Goal: Task Accomplishment & Management: Complete application form

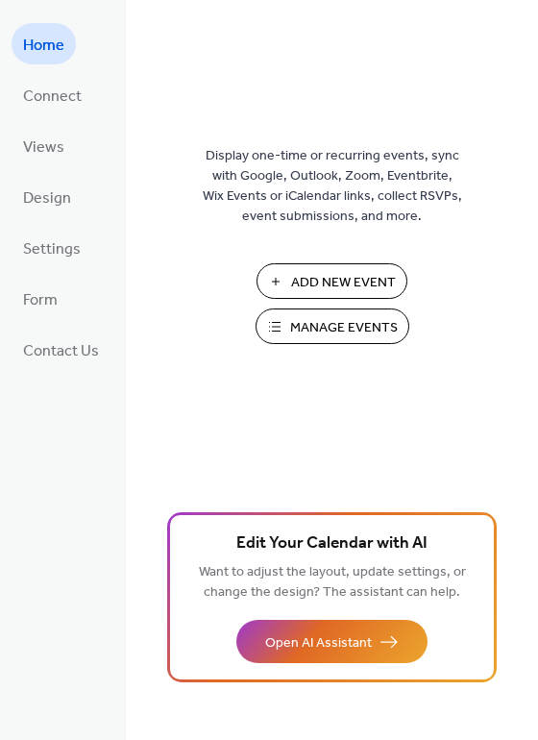
click at [303, 273] on span "Add New Event" at bounding box center [343, 283] width 105 height 20
click at [335, 336] on span "Manage Events" at bounding box center [344, 328] width 108 height 20
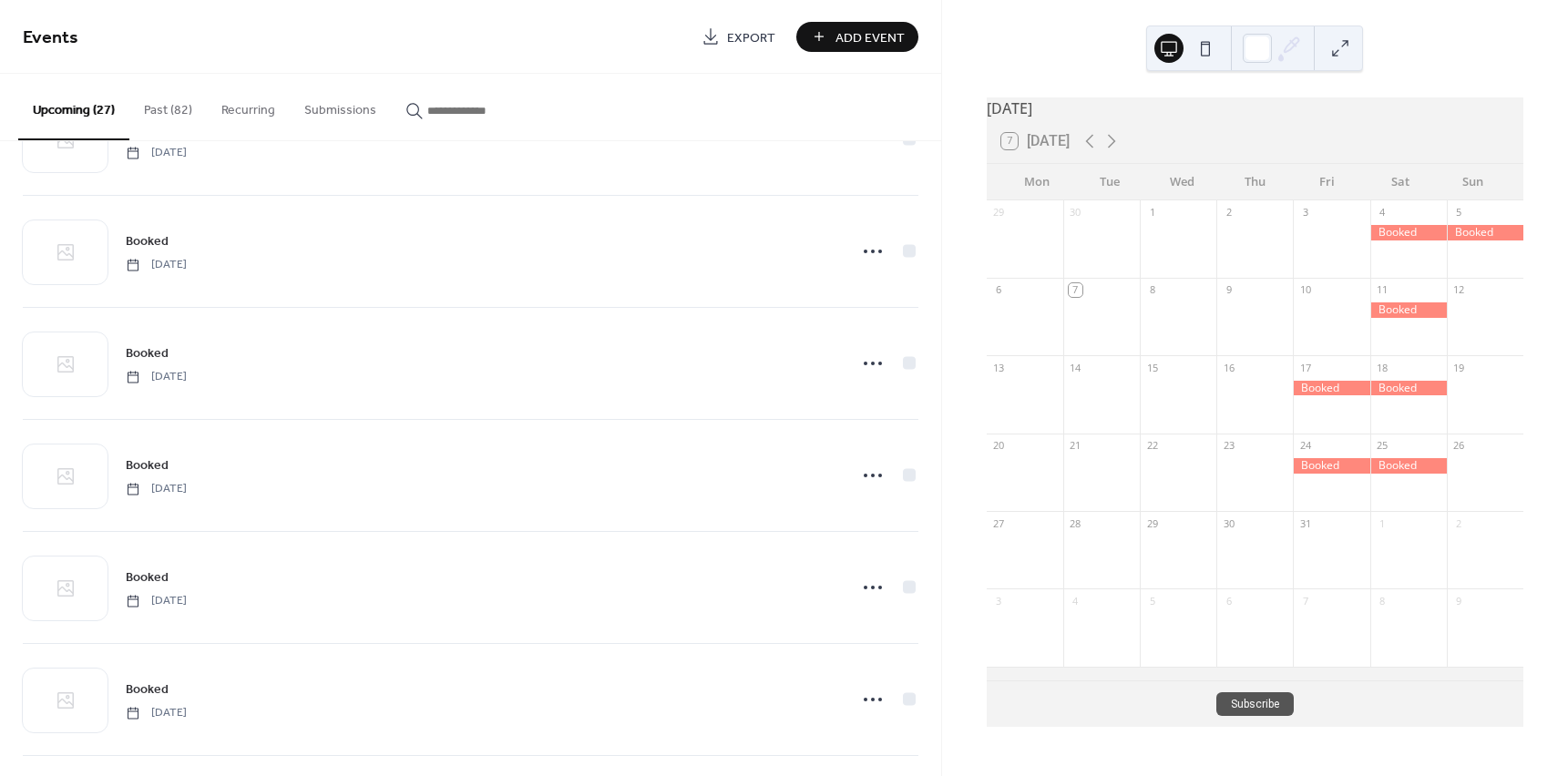
scroll to position [2444, 0]
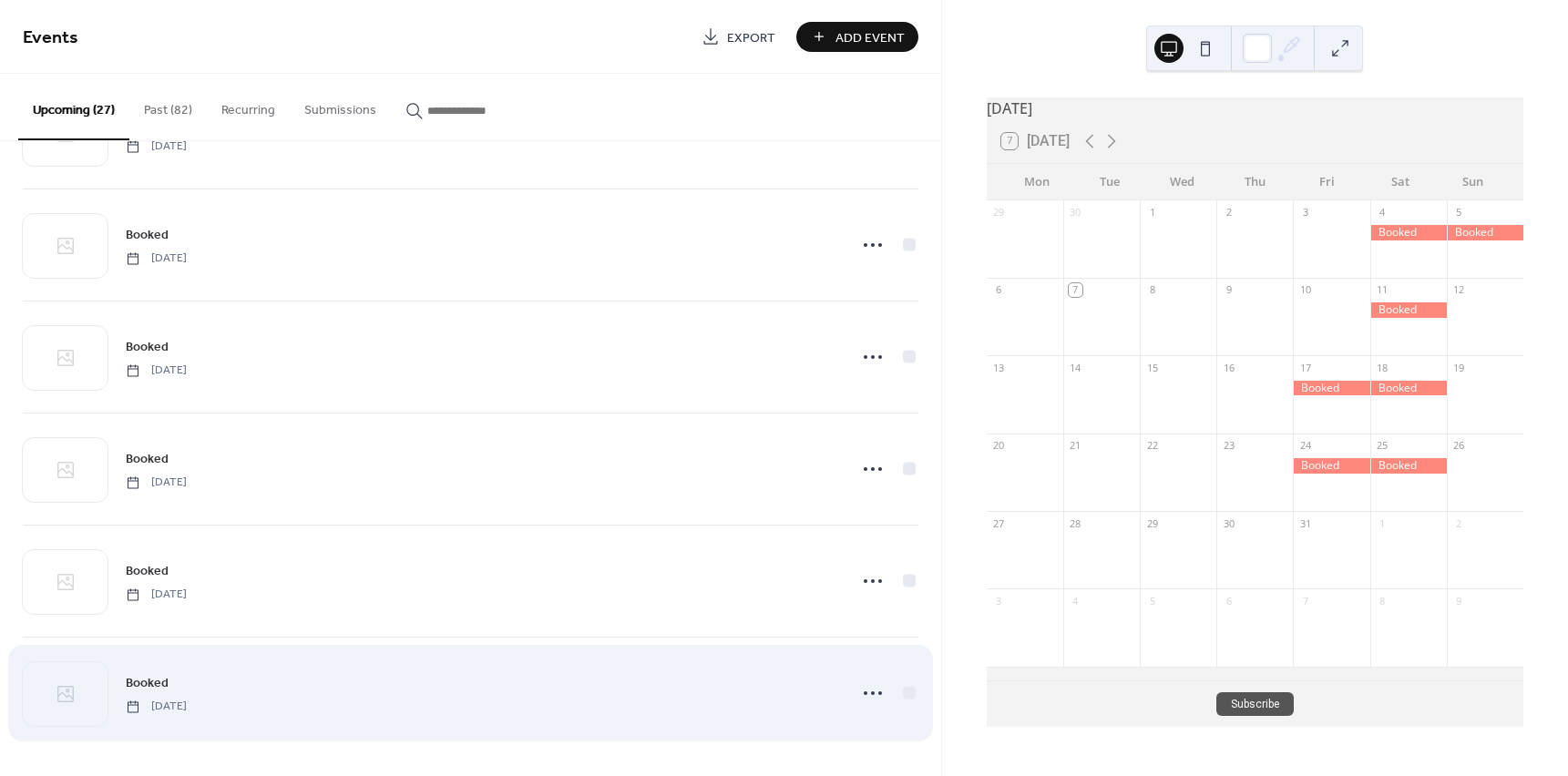
click at [187, 698] on span "[DATE]" at bounding box center [156, 706] width 61 height 16
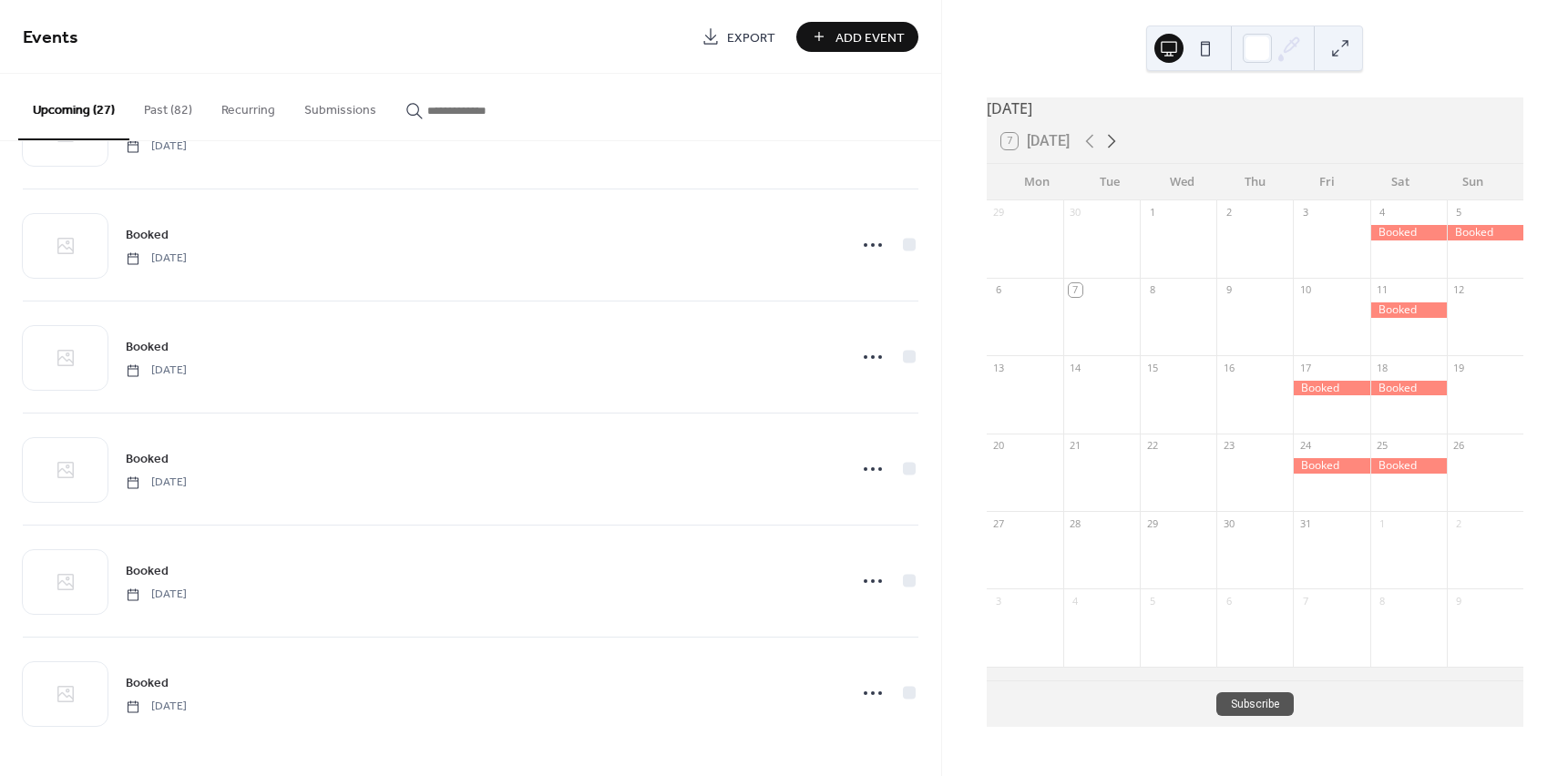
click at [1114, 153] on icon at bounding box center [1111, 140] width 22 height 22
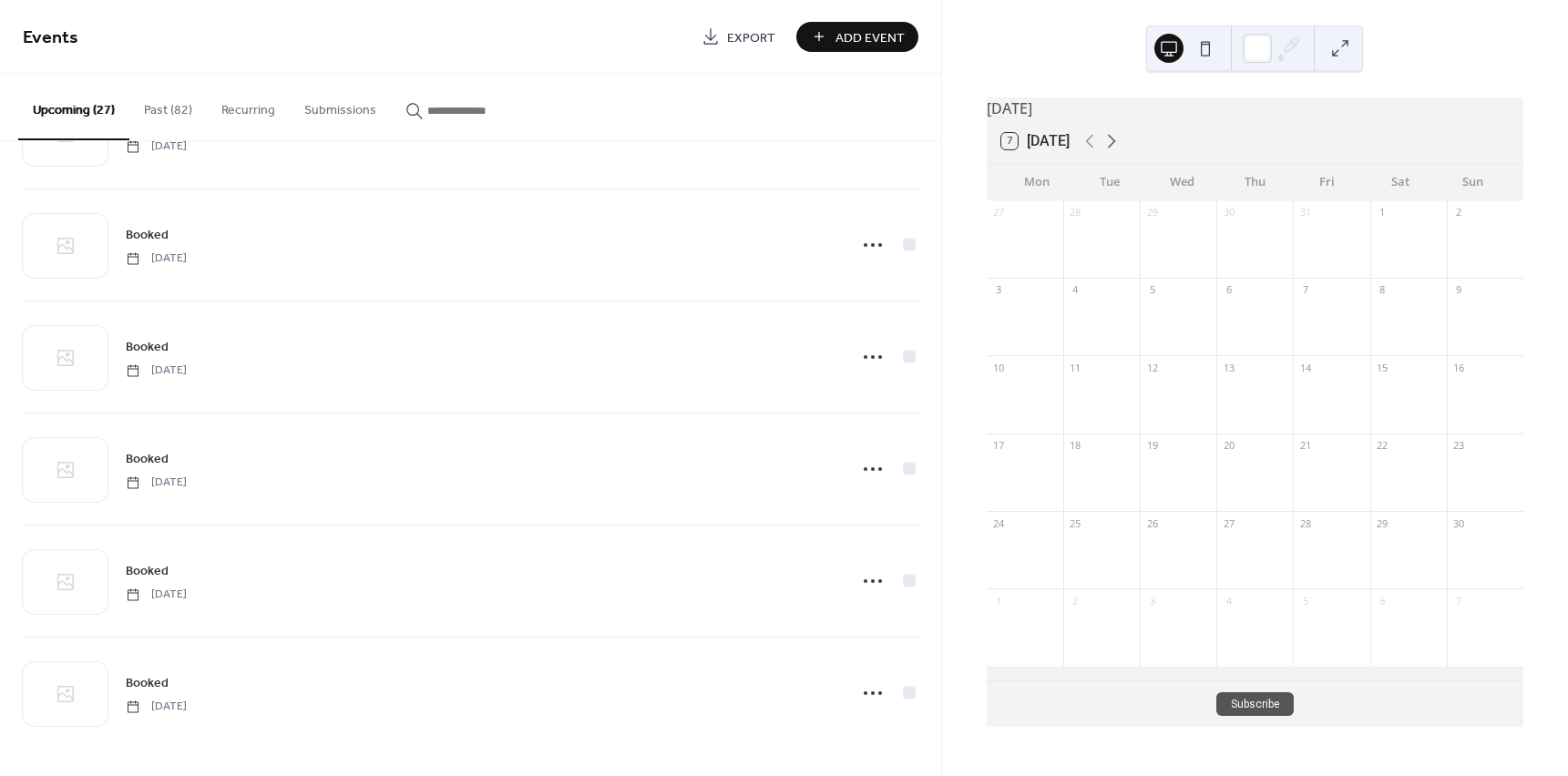
click at [1114, 153] on icon at bounding box center [1111, 140] width 22 height 22
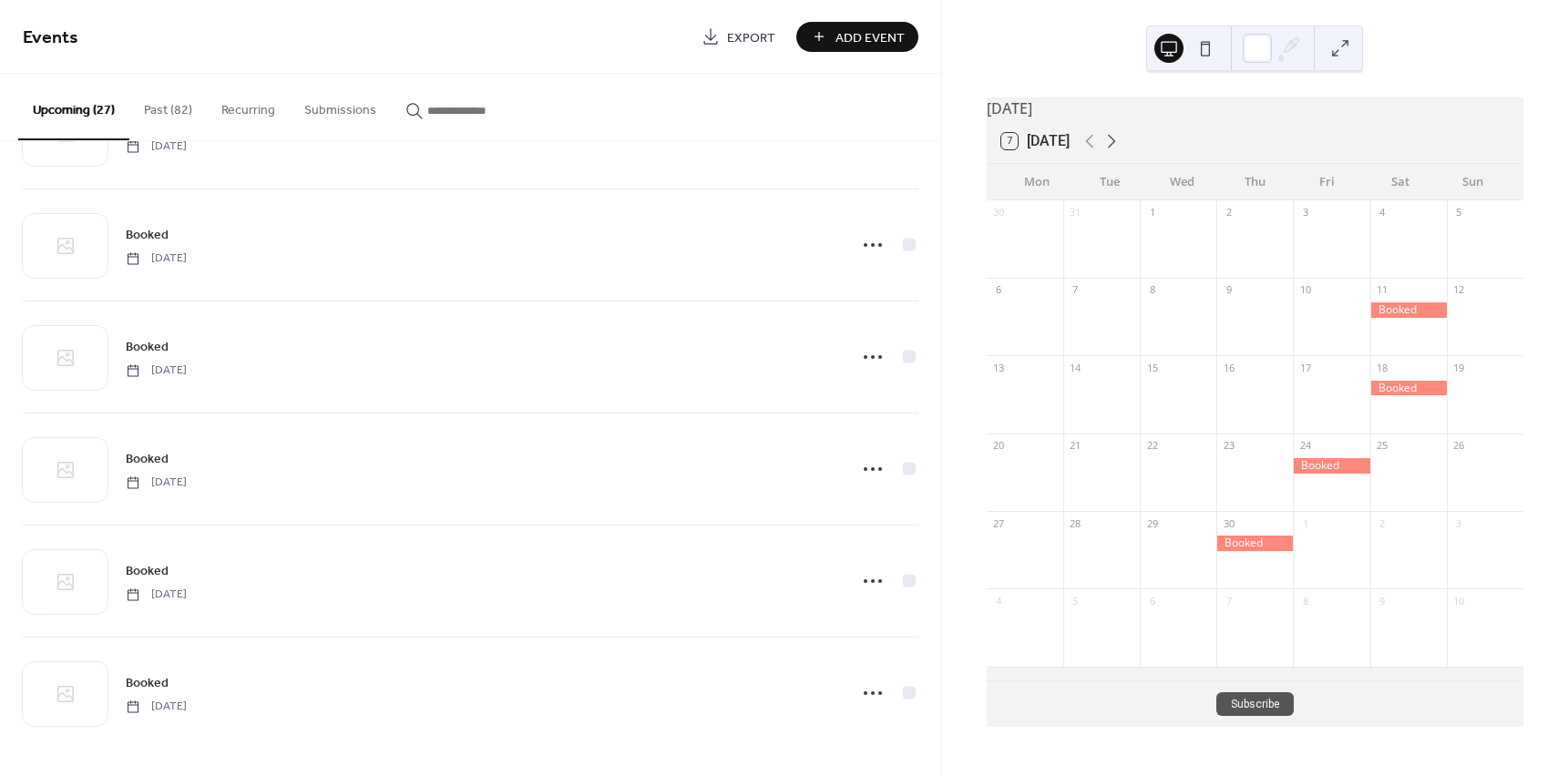
click at [1114, 153] on icon at bounding box center [1111, 140] width 22 height 22
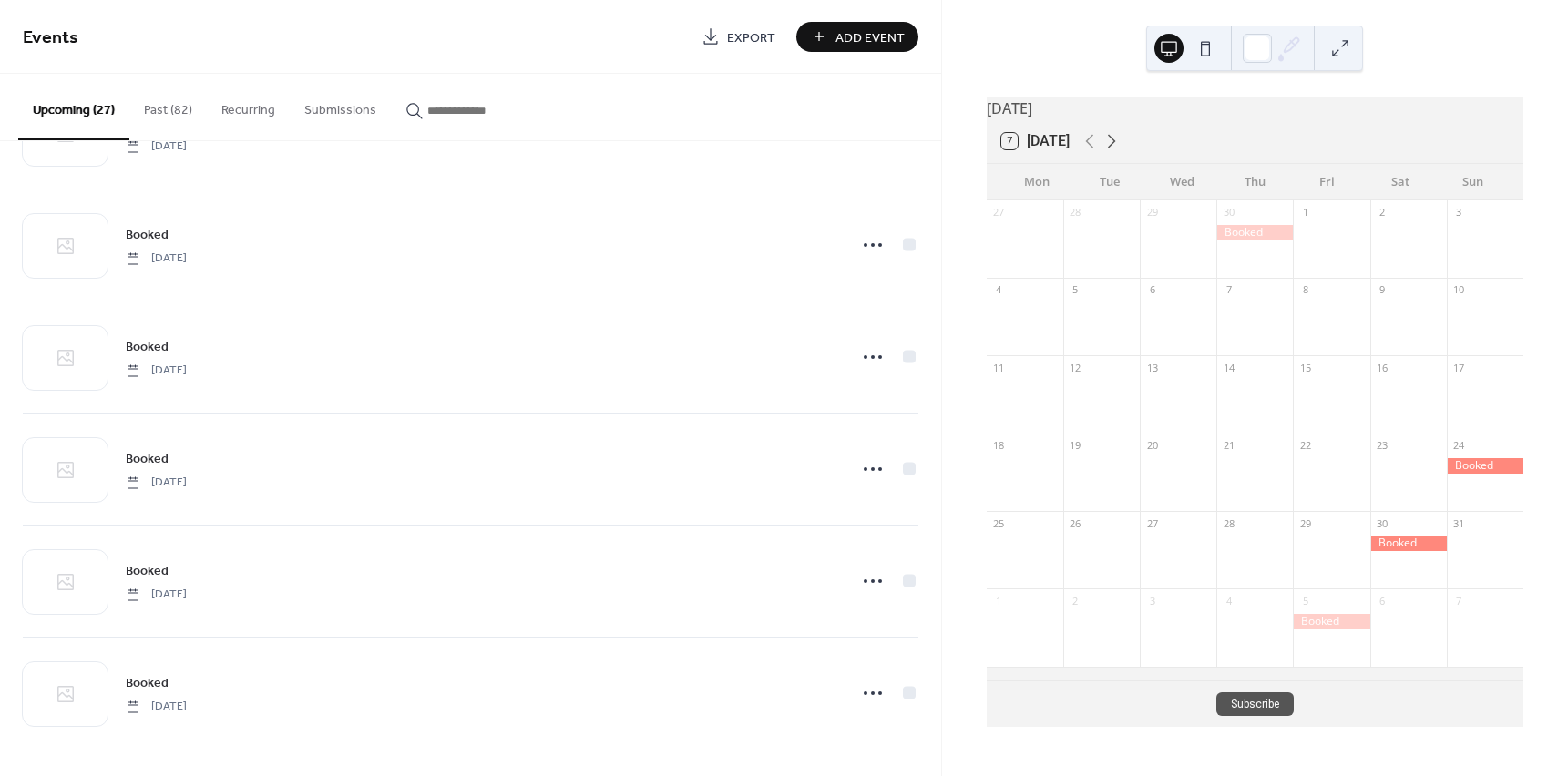
click at [1114, 153] on icon at bounding box center [1111, 140] width 22 height 22
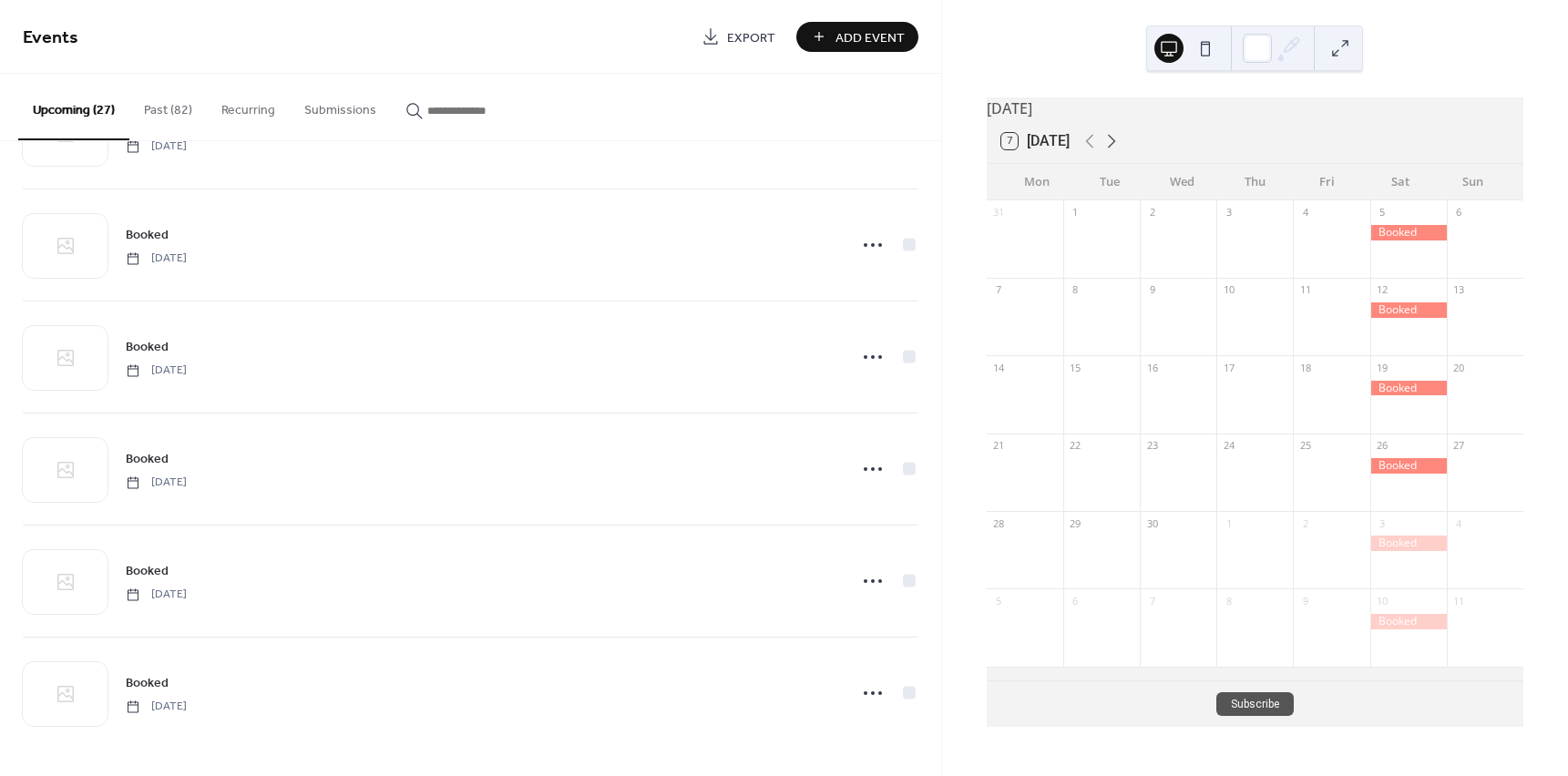
click at [1114, 153] on icon at bounding box center [1111, 140] width 22 height 22
click at [1088, 153] on icon at bounding box center [1089, 140] width 22 height 22
click at [881, 39] on span "Add Event" at bounding box center [869, 38] width 69 height 19
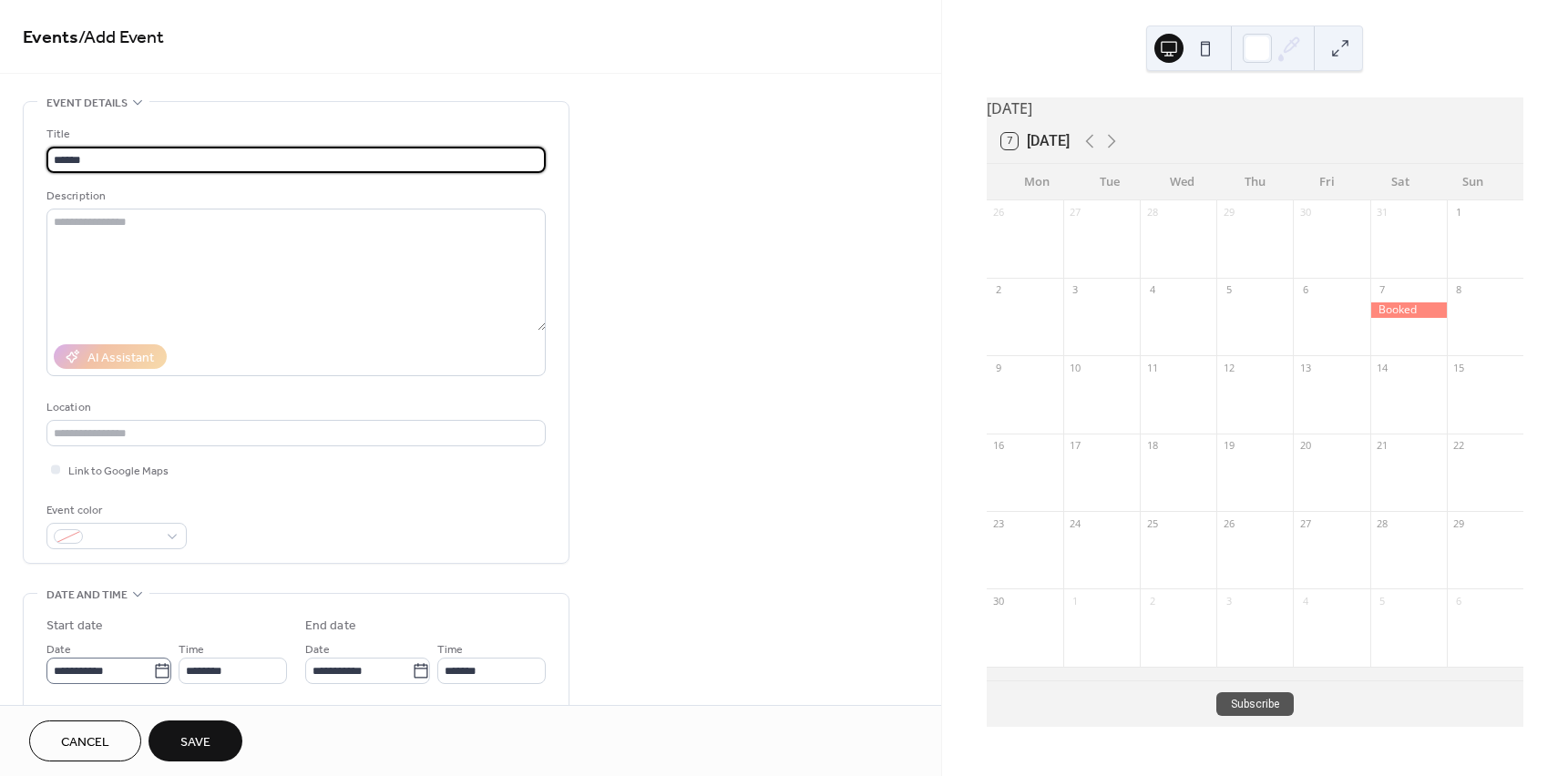
type input "******"
click at [155, 673] on icon at bounding box center [161, 671] width 18 height 18
click at [153, 673] on input "**********" at bounding box center [100, 671] width 106 height 27
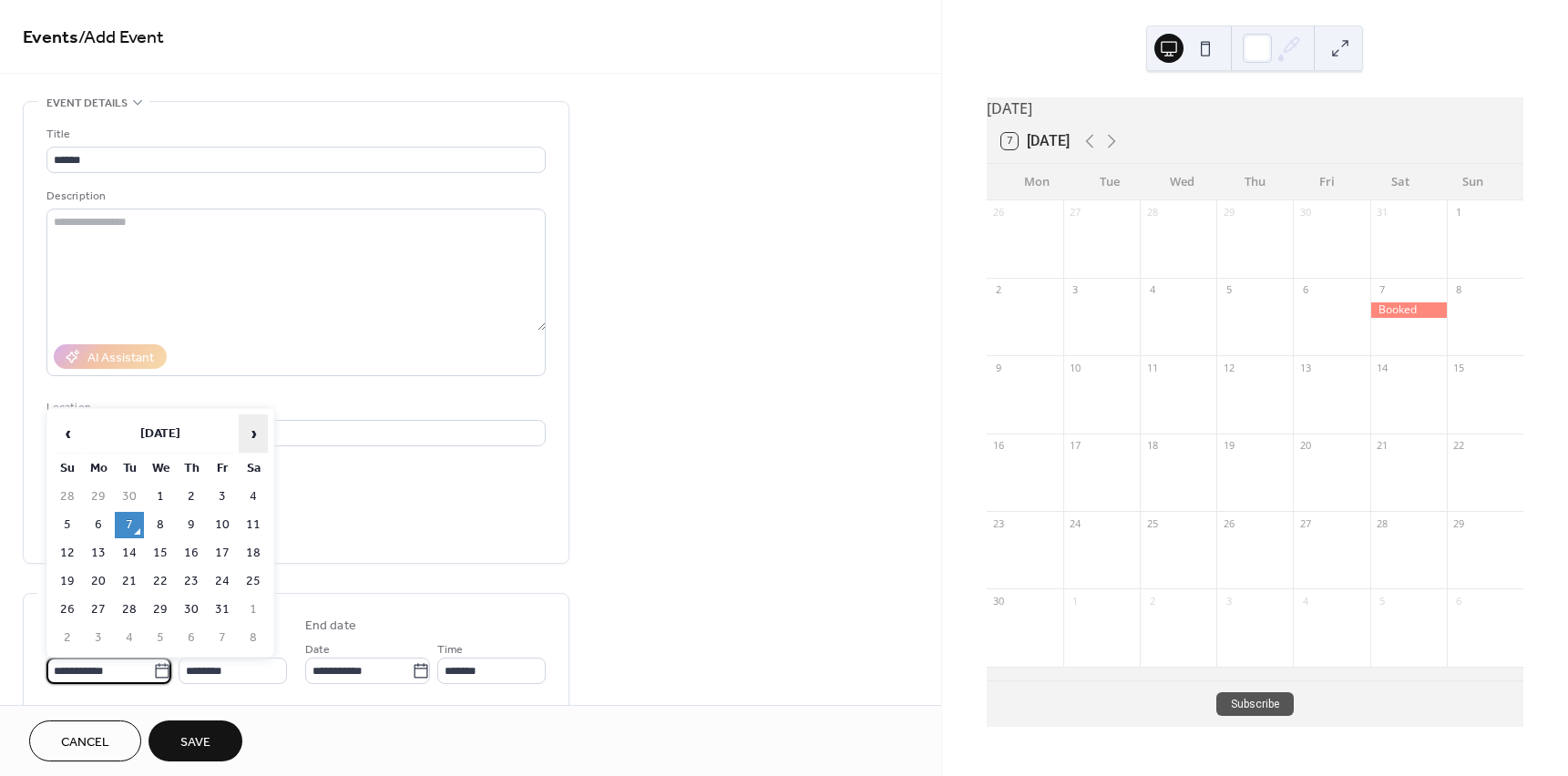
click at [252, 432] on span "›" at bounding box center [253, 433] width 27 height 36
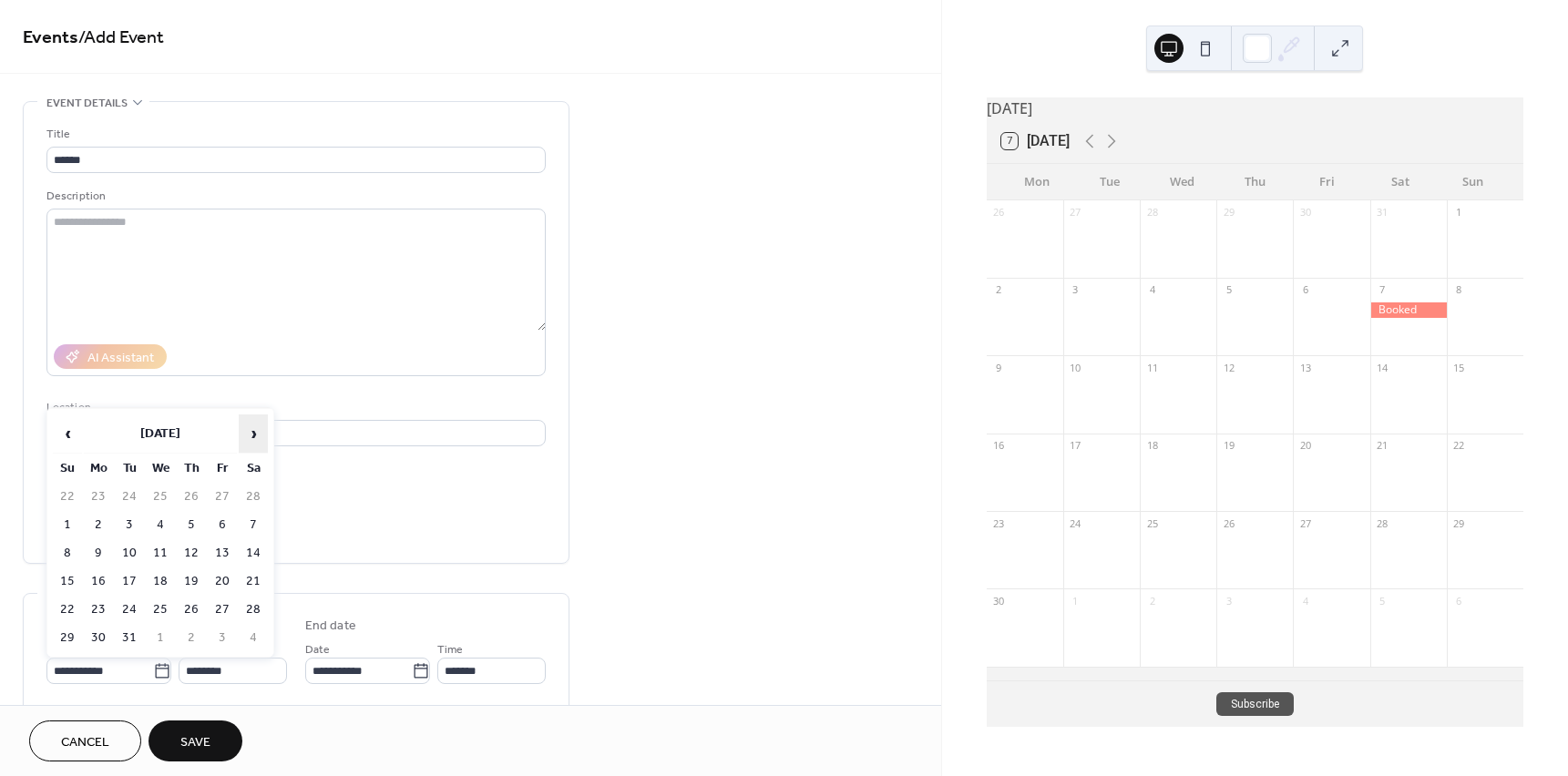
click at [252, 432] on span "›" at bounding box center [253, 433] width 27 height 36
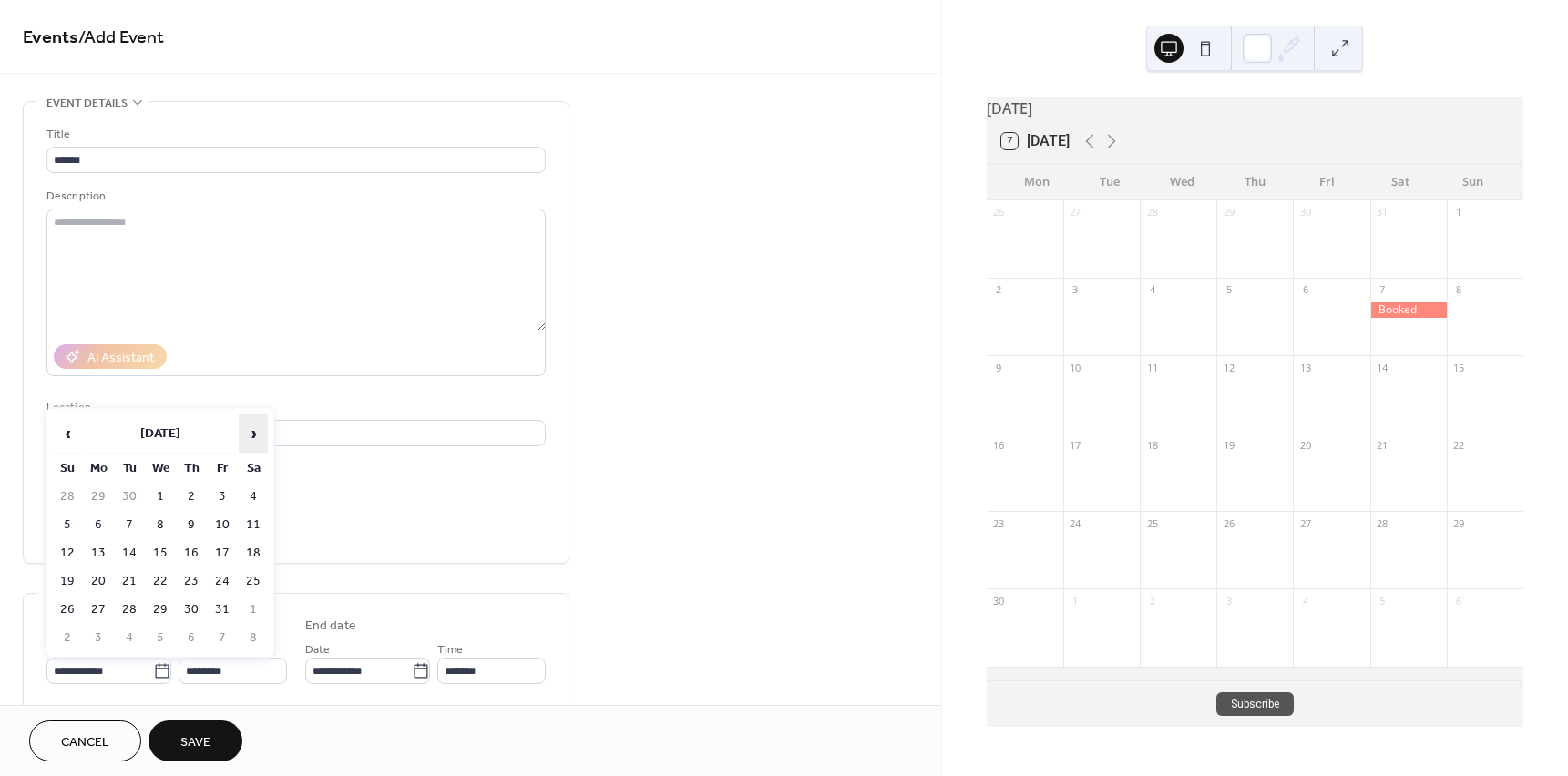
click at [252, 432] on span "›" at bounding box center [253, 433] width 27 height 36
click at [253, 546] on td "14" at bounding box center [253, 553] width 29 height 27
type input "**********"
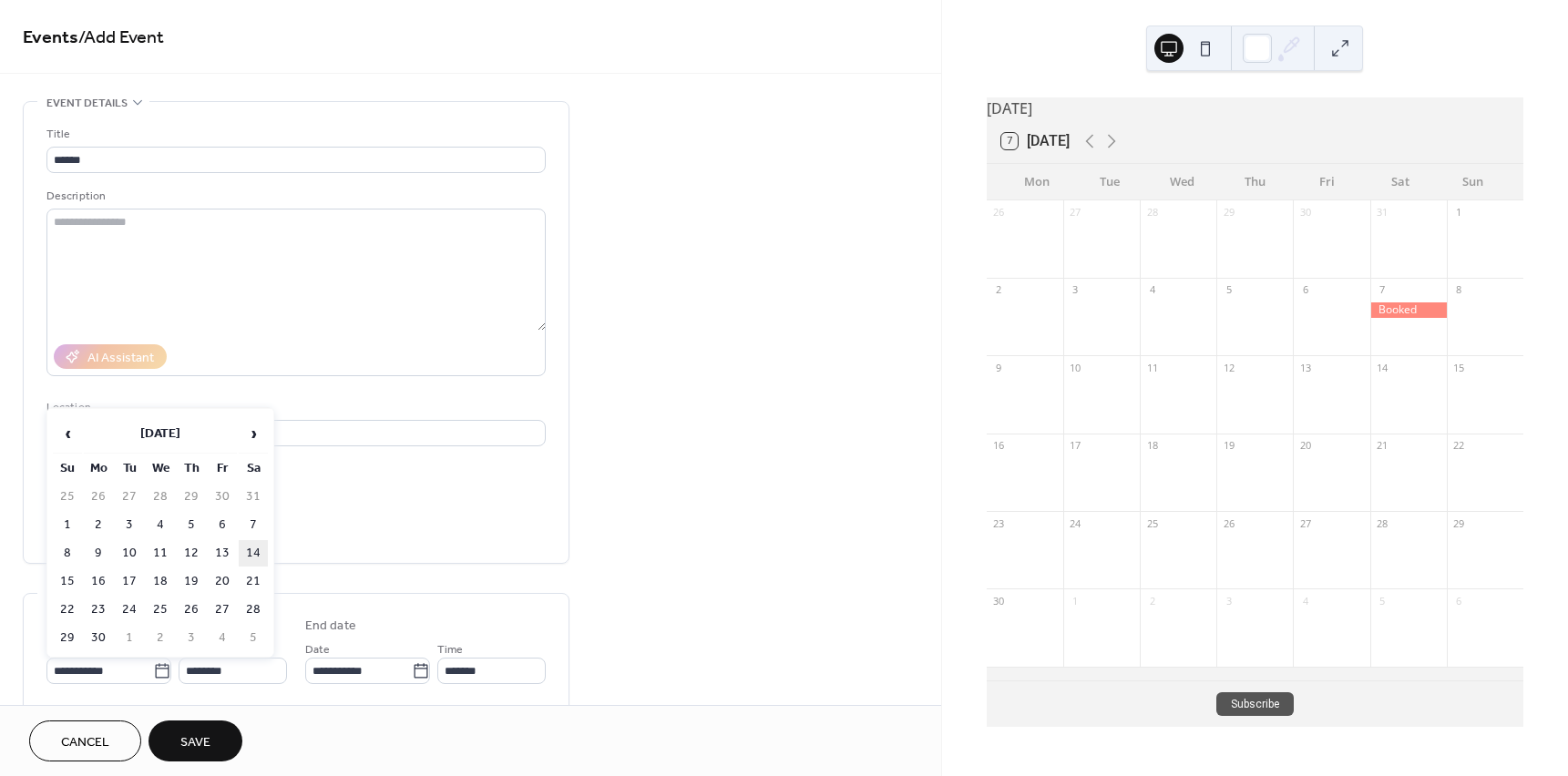
type input "**********"
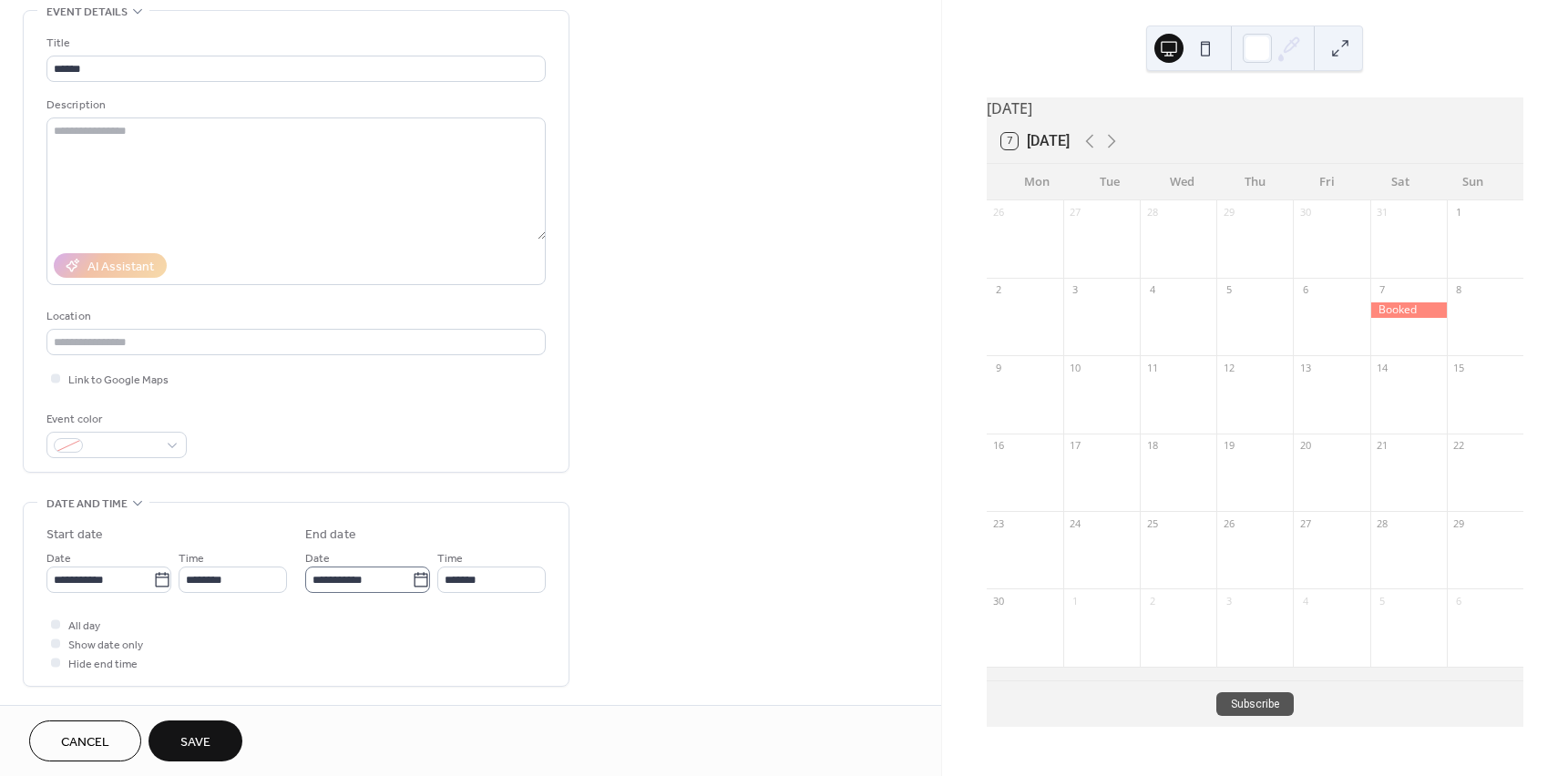
scroll to position [1, 0]
click at [53, 625] on div at bounding box center [56, 624] width 9 height 9
click at [189, 726] on button "Save" at bounding box center [195, 740] width 94 height 41
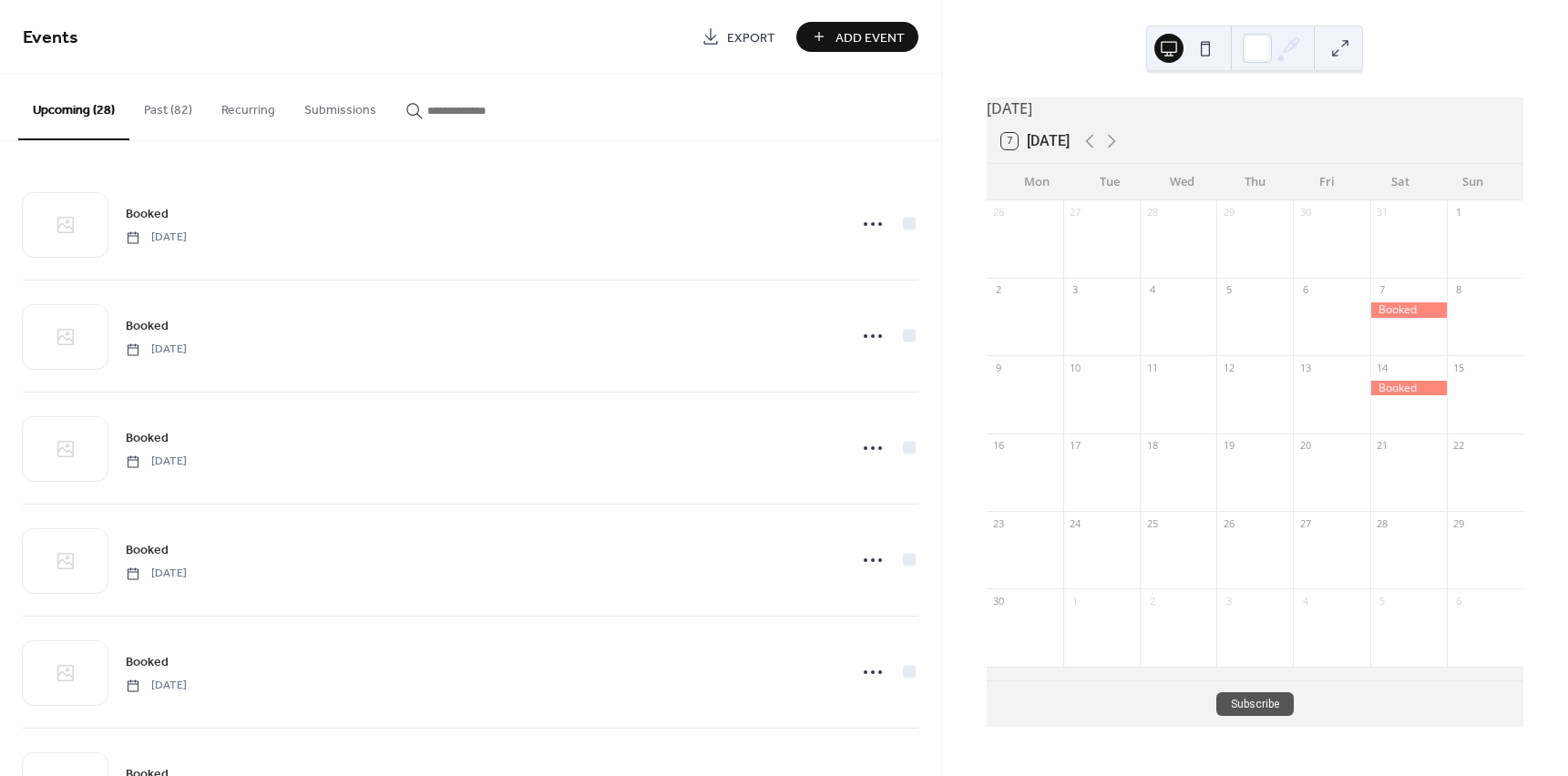
click at [884, 29] on span "Add Event" at bounding box center [869, 38] width 69 height 19
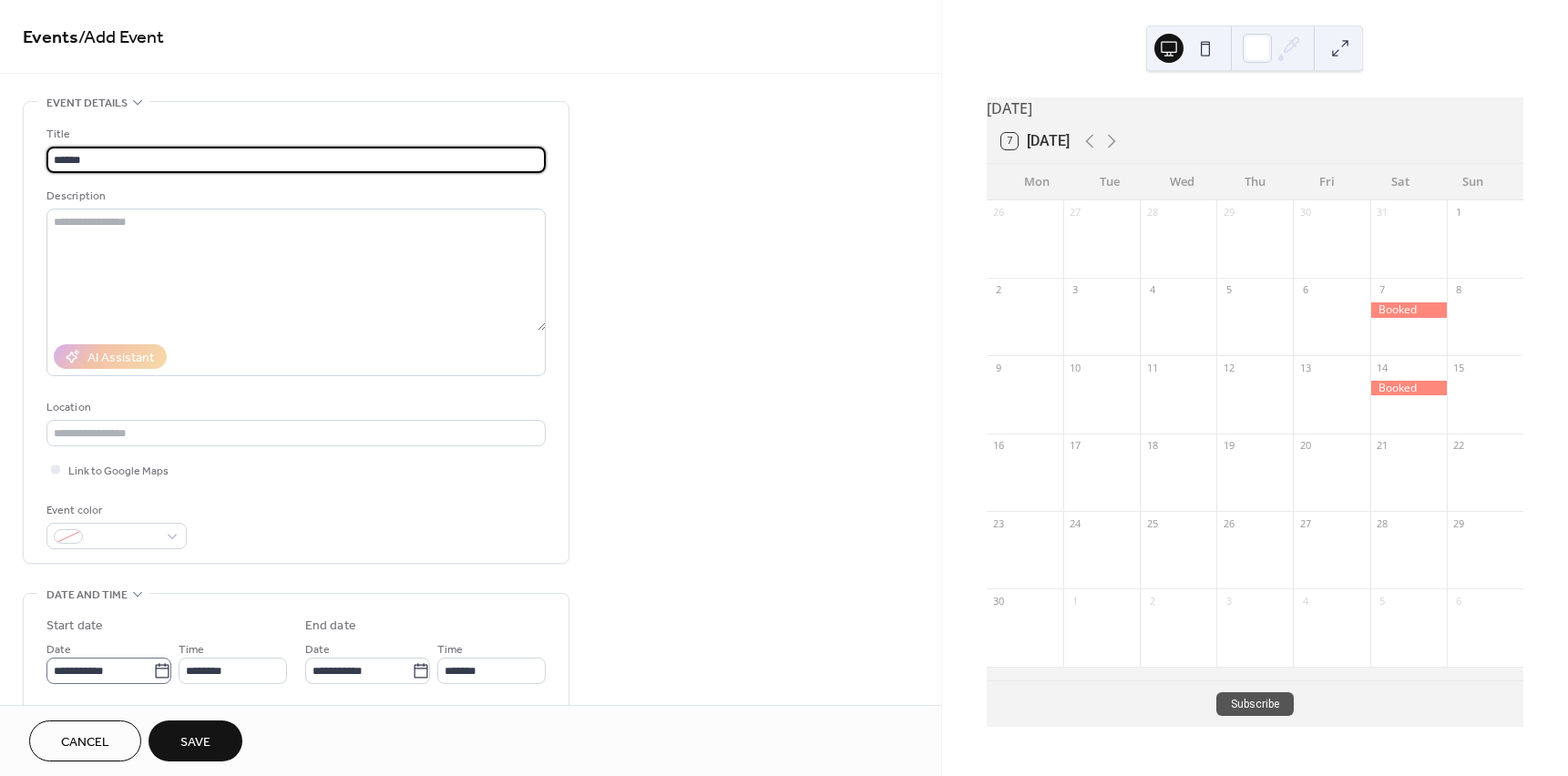
type input "******"
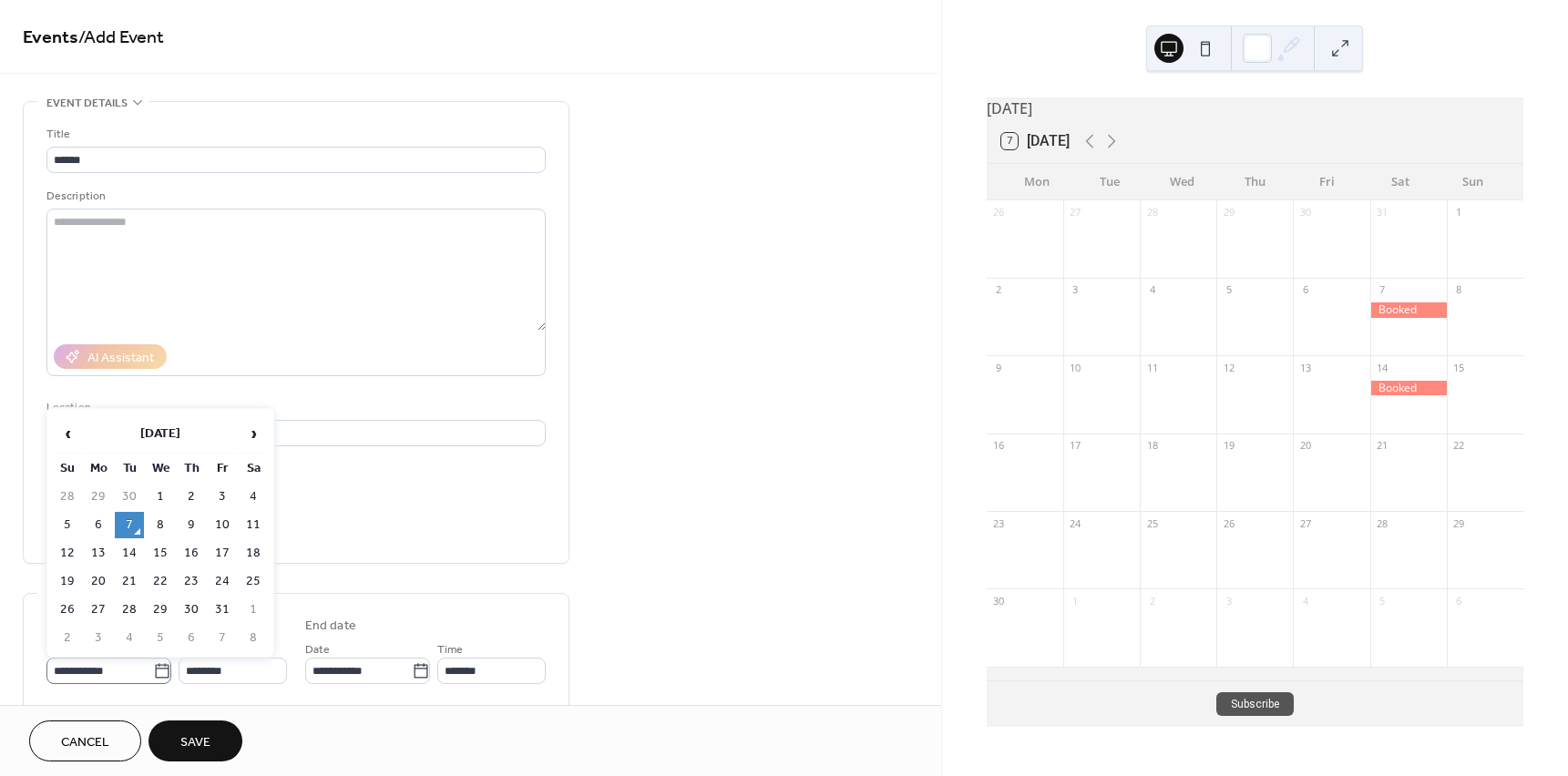
click at [163, 675] on icon at bounding box center [161, 670] width 13 height 14
click at [153, 675] on input "**********" at bounding box center [100, 671] width 106 height 27
click at [261, 436] on span "›" at bounding box center [253, 433] width 27 height 36
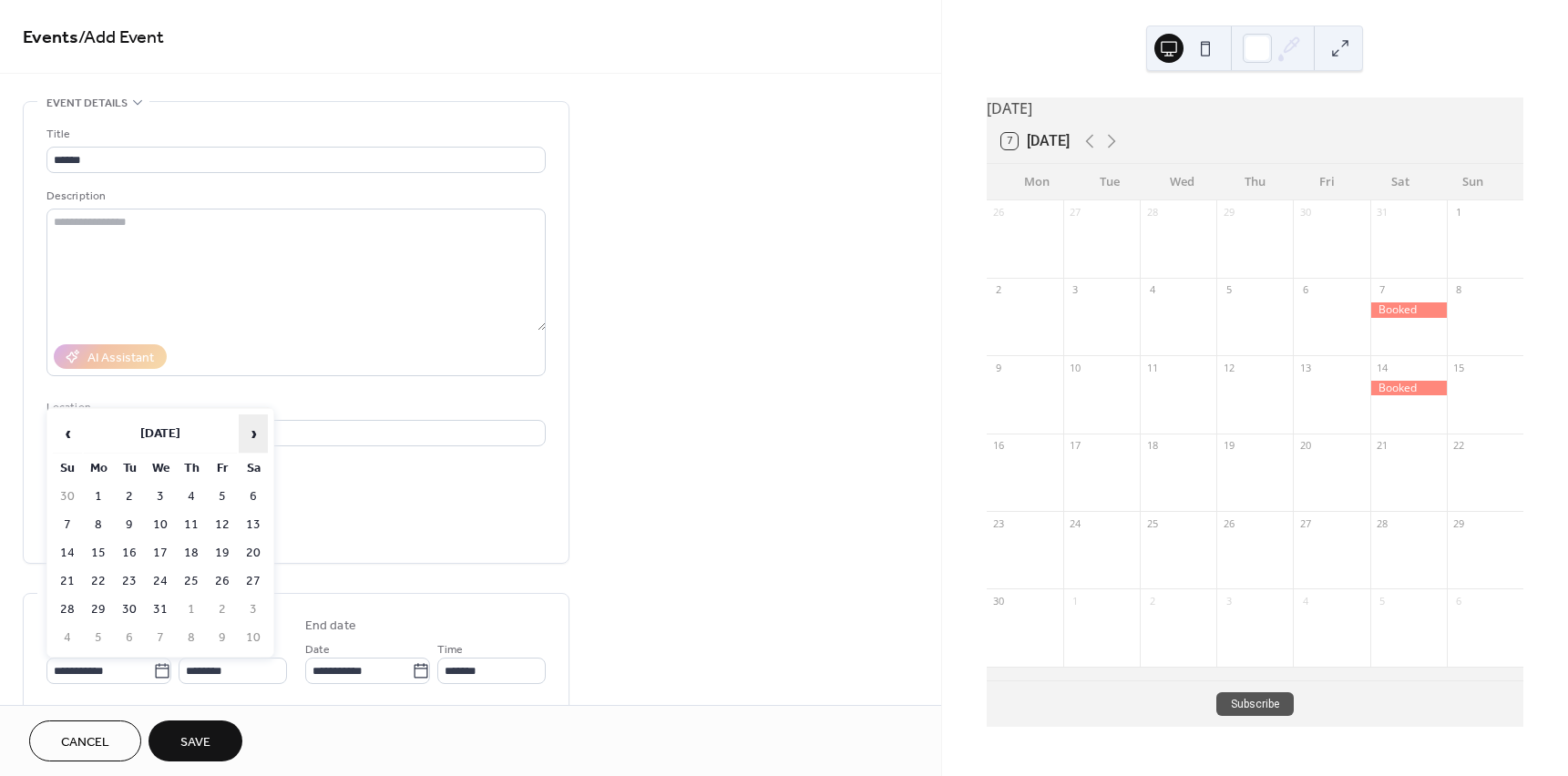
click at [261, 436] on span "›" at bounding box center [253, 433] width 27 height 36
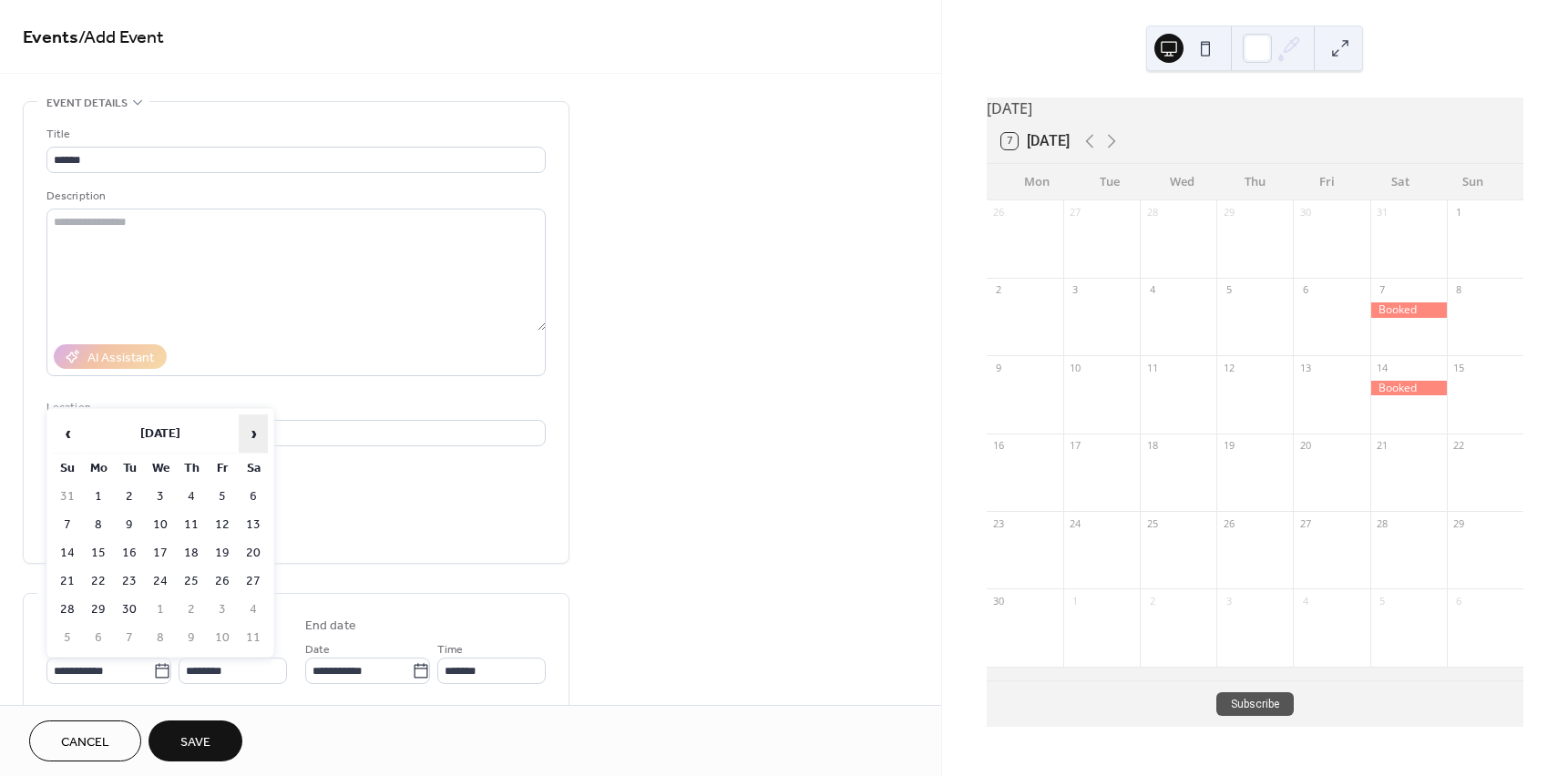
click at [261, 436] on span "›" at bounding box center [253, 433] width 27 height 36
click at [250, 501] on td "1" at bounding box center [253, 496] width 29 height 27
type input "**********"
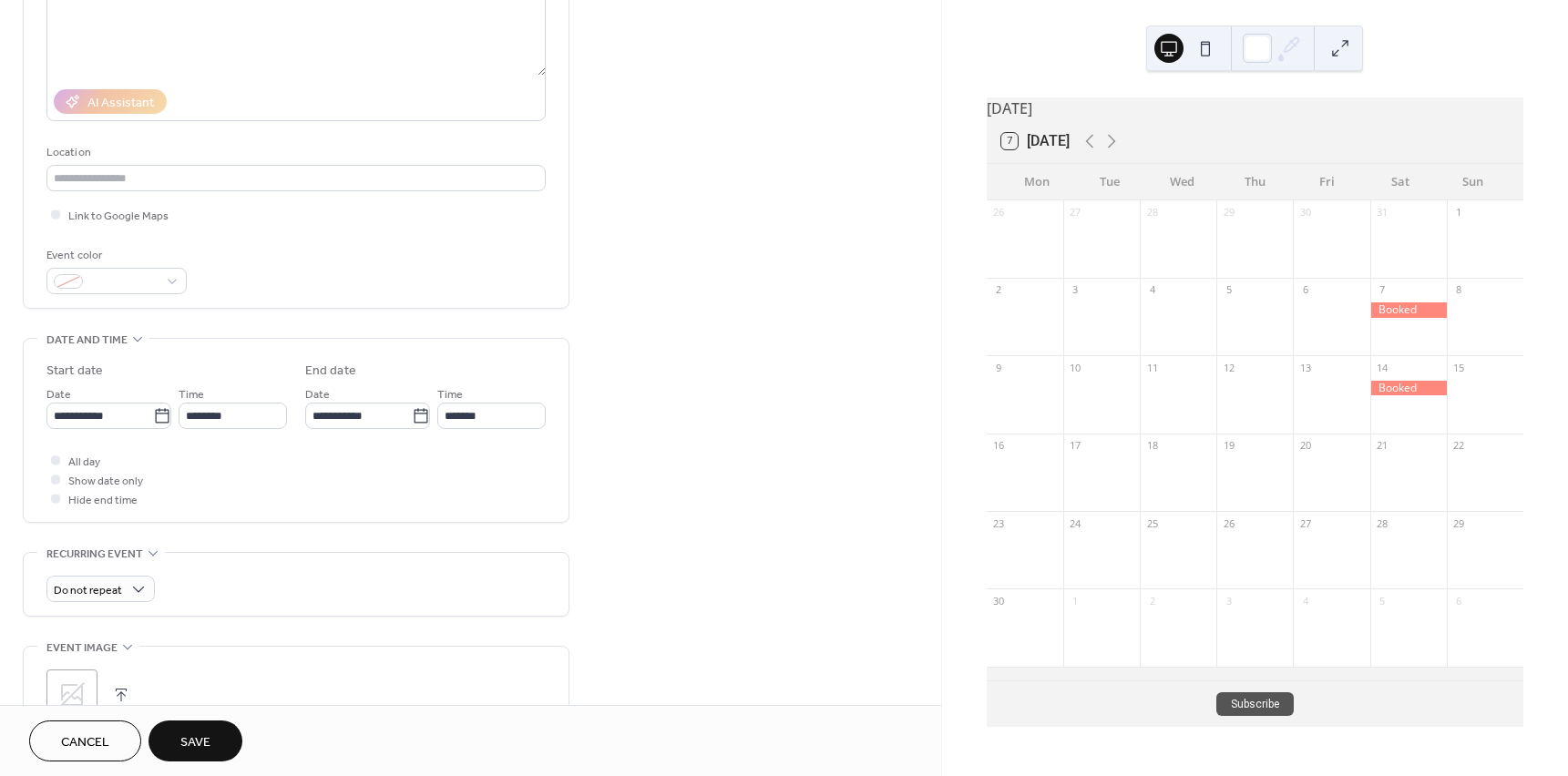
scroll to position [273, 0]
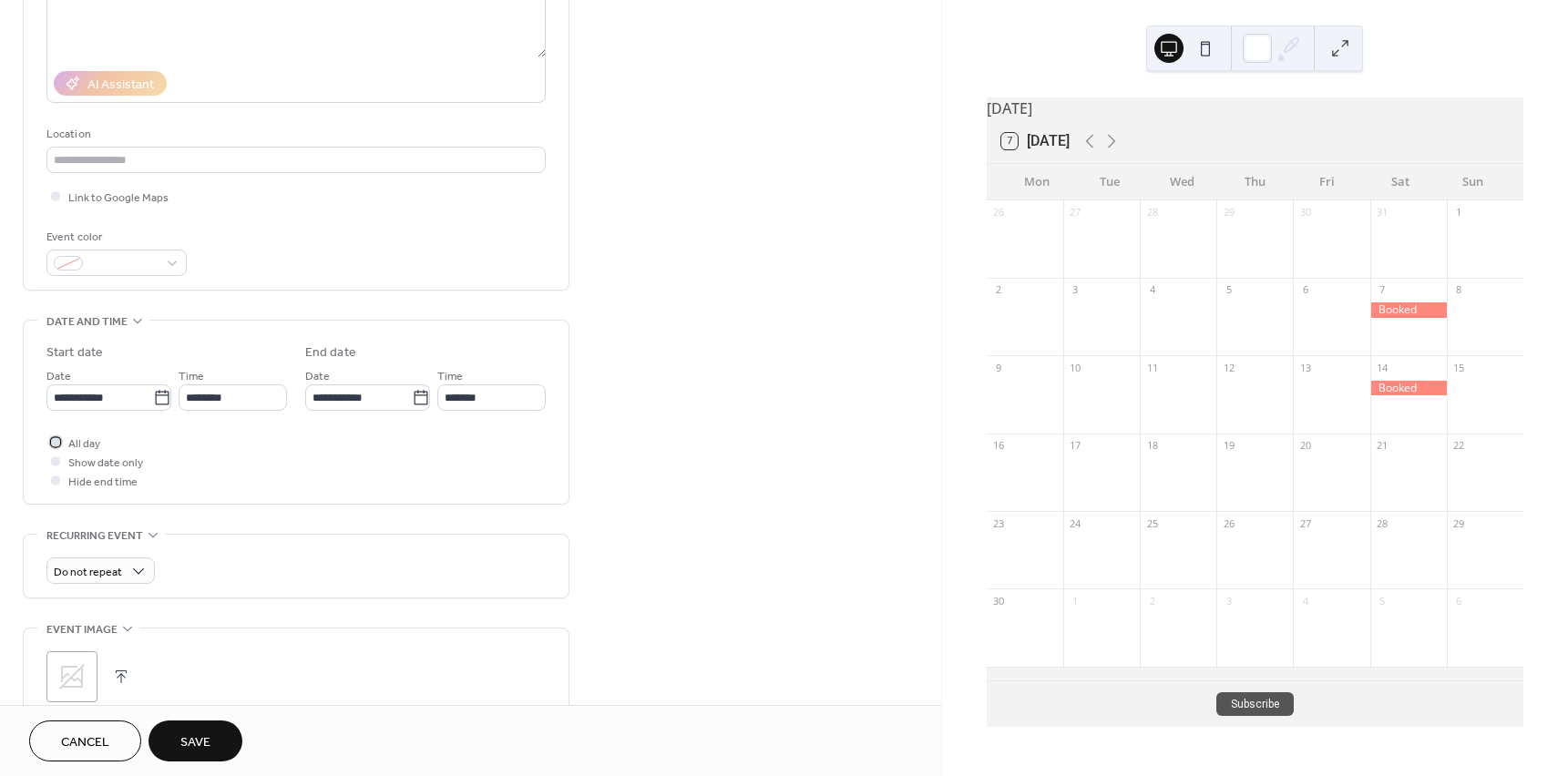
click at [55, 438] on div at bounding box center [56, 442] width 9 height 9
click at [202, 737] on span "Save" at bounding box center [195, 743] width 30 height 19
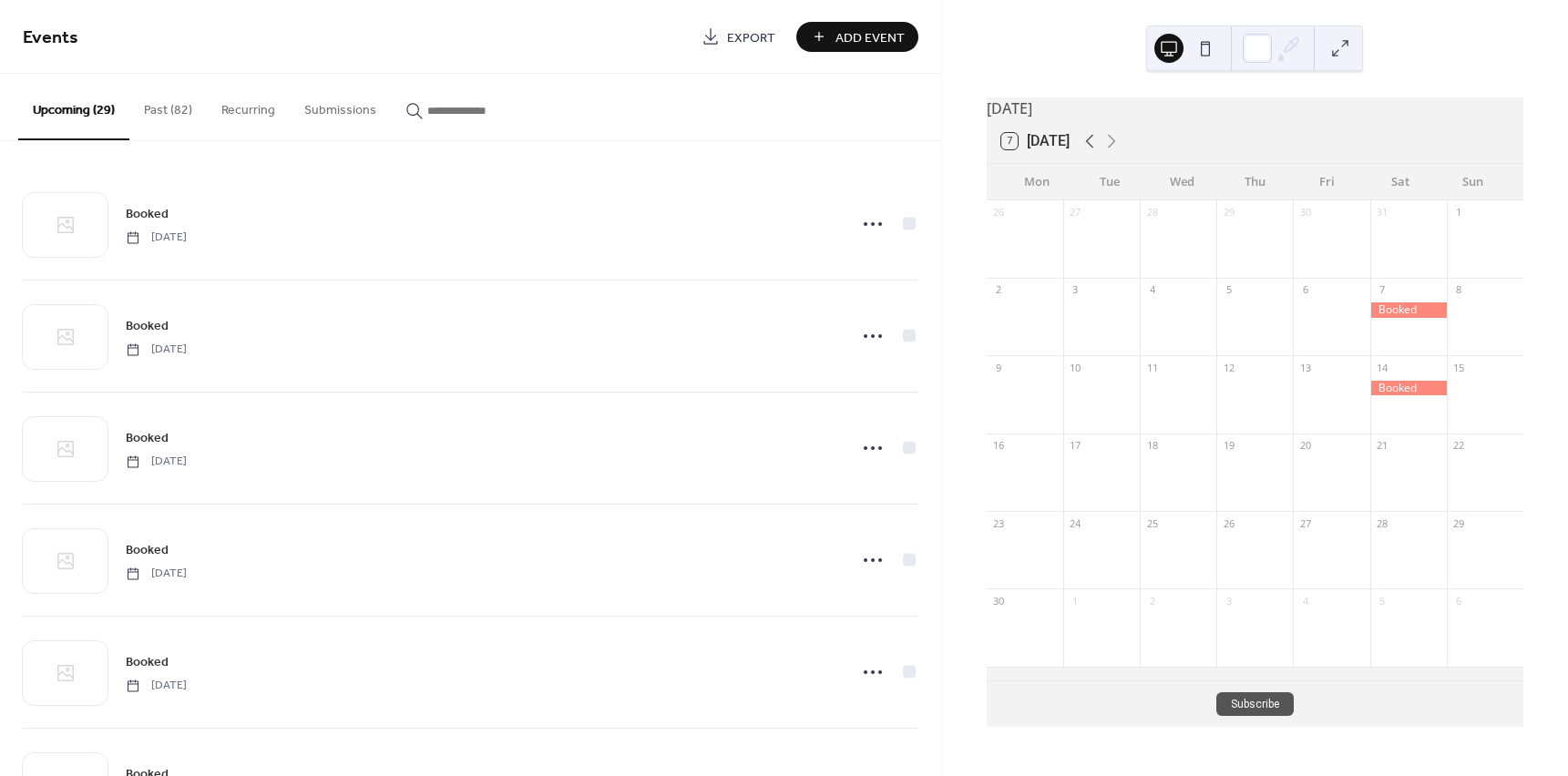
click at [1085, 153] on icon at bounding box center [1089, 140] width 22 height 22
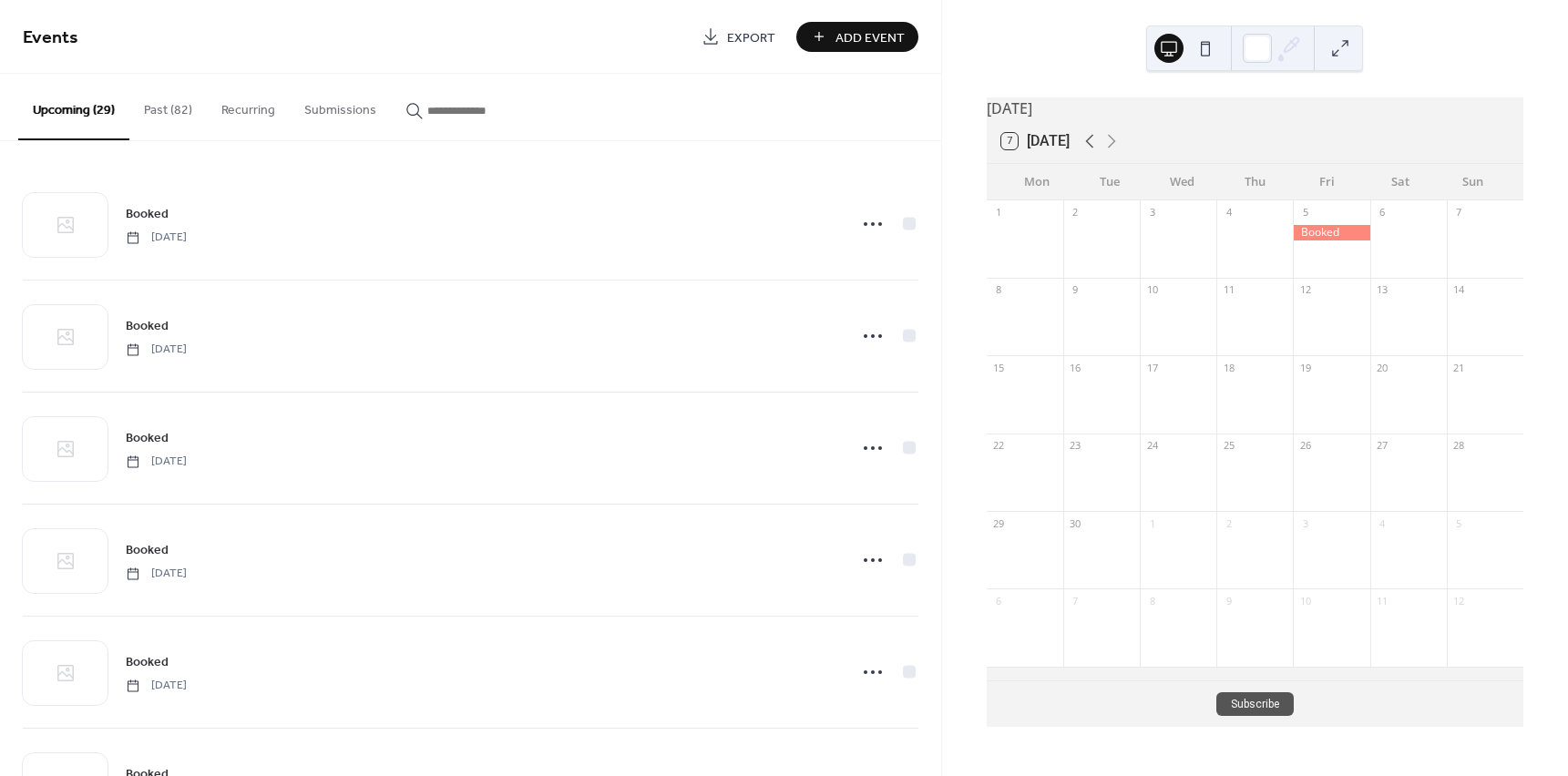
click at [1085, 153] on icon at bounding box center [1089, 140] width 22 height 22
